Goal: Entertainment & Leisure: Consume media (video, audio)

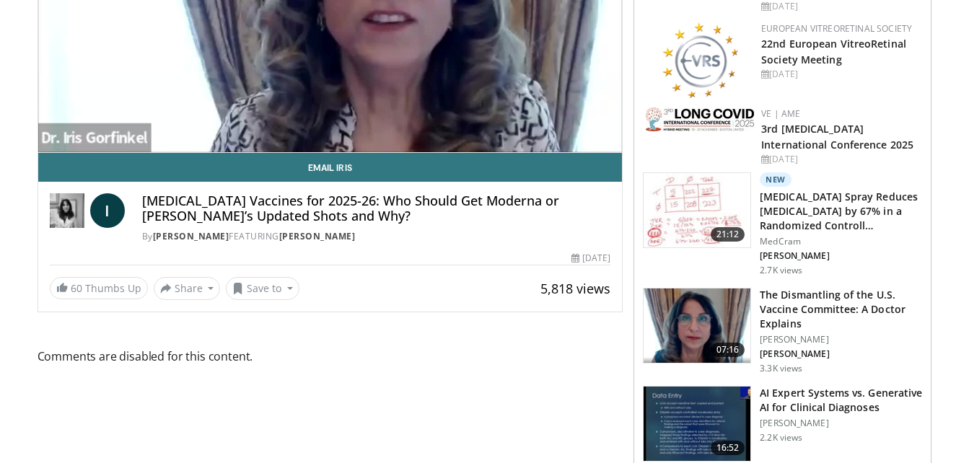
scroll to position [289, 0]
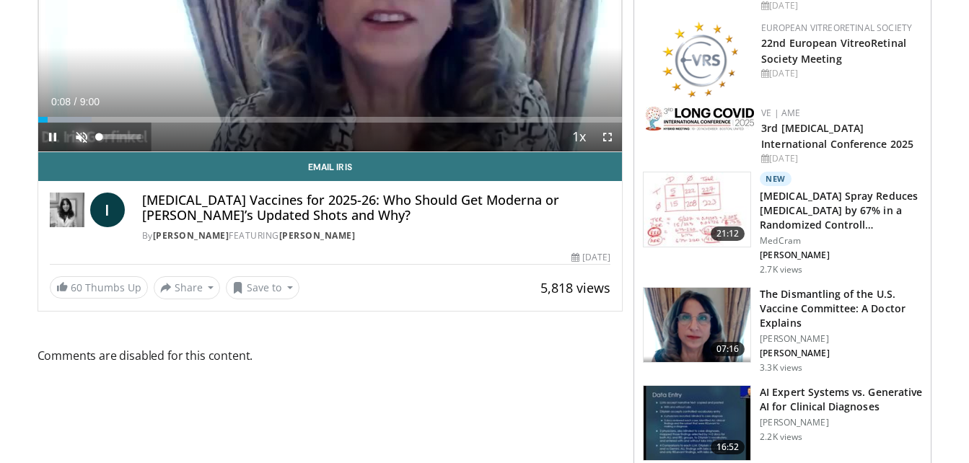
click at [78, 137] on span "Video Player" at bounding box center [81, 137] width 29 height 29
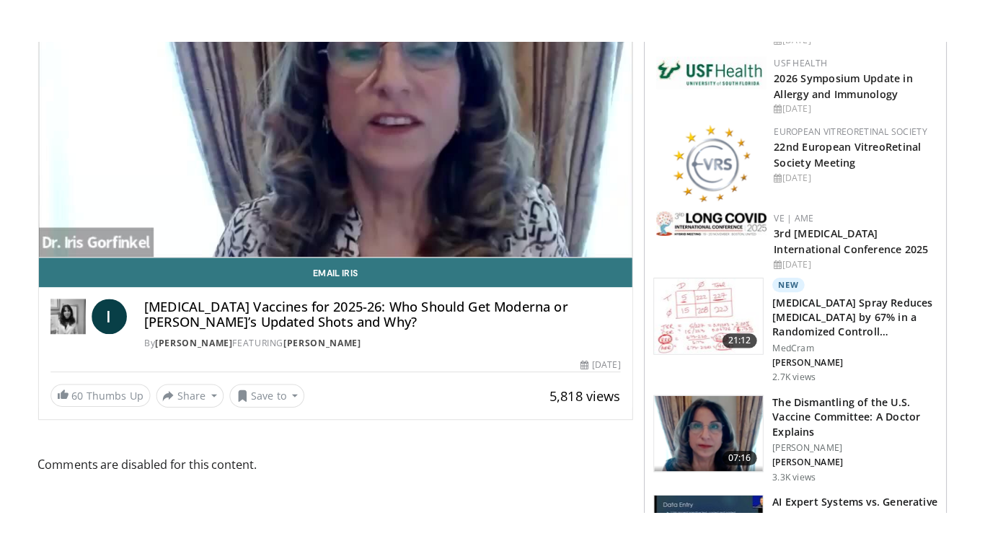
scroll to position [216, 0]
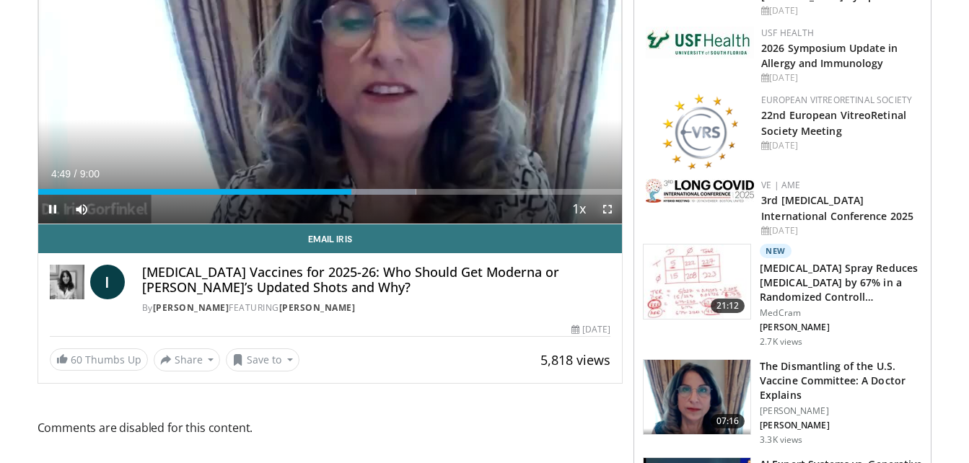
click at [610, 216] on span "Video Player" at bounding box center [607, 209] width 29 height 29
